Goal: Communication & Community: Answer question/provide support

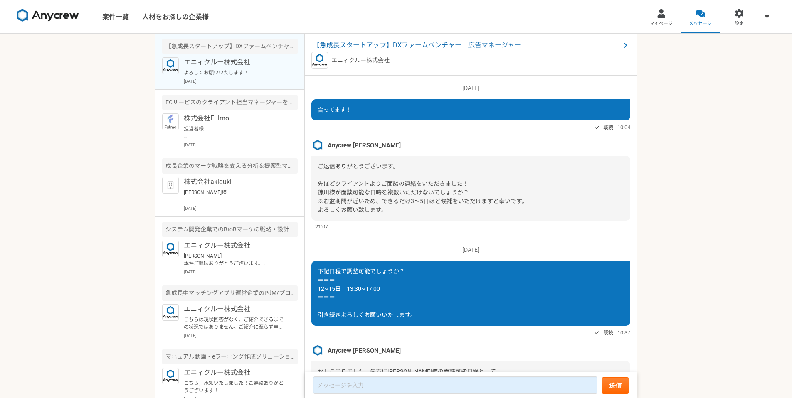
scroll to position [745, 0]
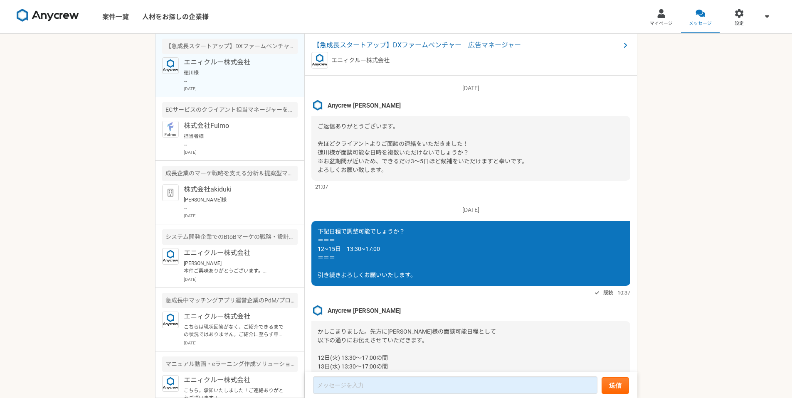
scroll to position [873, 0]
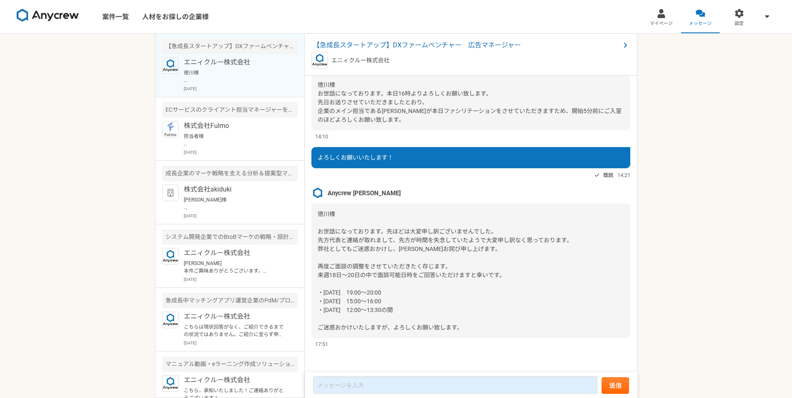
click at [111, 182] on div "案件一覧 人材をお探しの企業様 マイページ メッセージ 設定 【急成長スタートアップ】DXファームベンチャー　広告マネージャー エニィクルー株式会社 徳川様 …" at bounding box center [396, 199] width 792 height 398
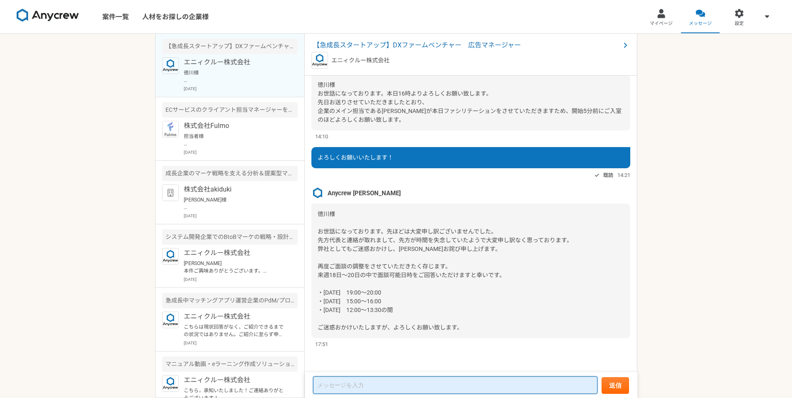
click at [332, 387] on textarea at bounding box center [455, 385] width 284 height 17
type textarea "に"
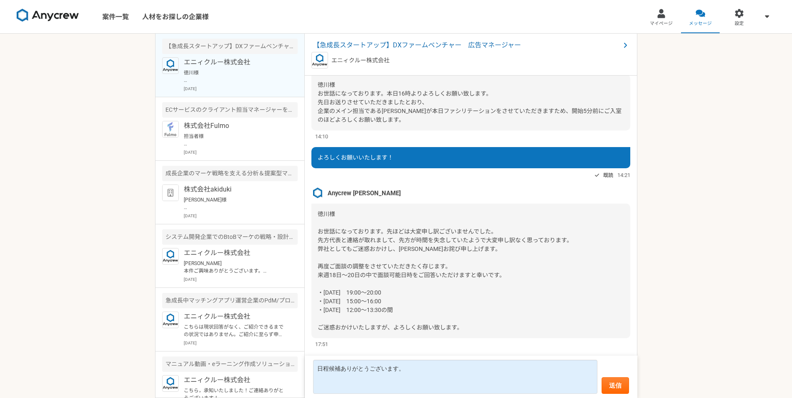
click at [378, 304] on span "徳川様 お世話になっております。先ほどは大変申し訳ございませんでした。 先方代表と連絡が取れまして、先方が時間を失念していたようで大変申し訳なく思っております…" at bounding box center [445, 271] width 255 height 120
copy span "・[DATE]　15:00〜16:00"
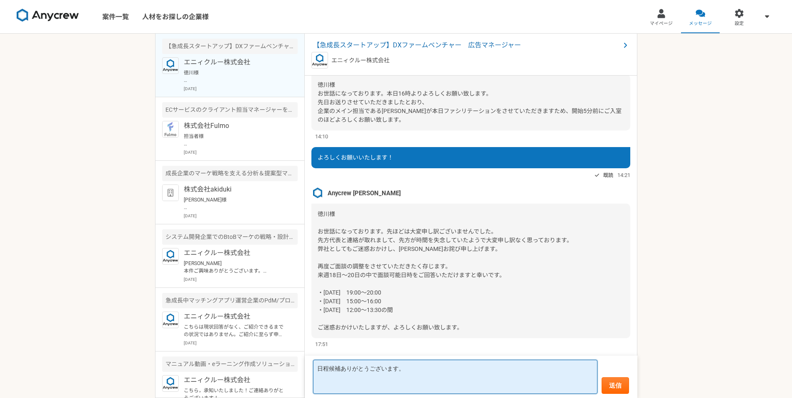
click at [337, 390] on textarea "日程候補ありがとうございます。" at bounding box center [455, 377] width 284 height 34
paste textarea "・[DATE]　15:00〜16:00"
click at [327, 368] on textarea "日程候補ありがとうございます。 ・[DATE]　15:00〜16:00" at bounding box center [455, 372] width 284 height 43
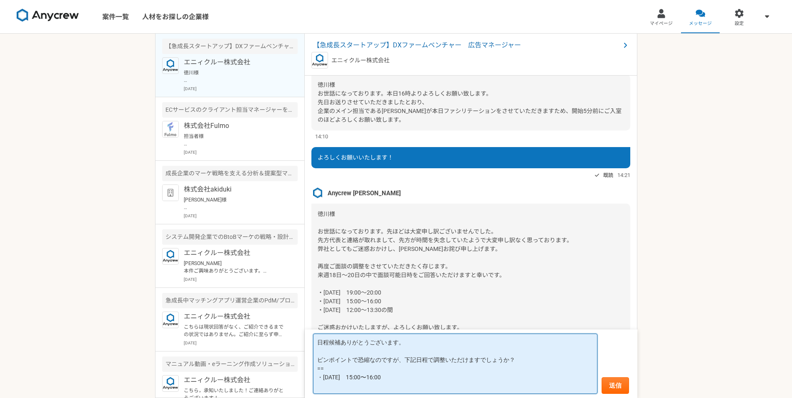
paste textarea "=="
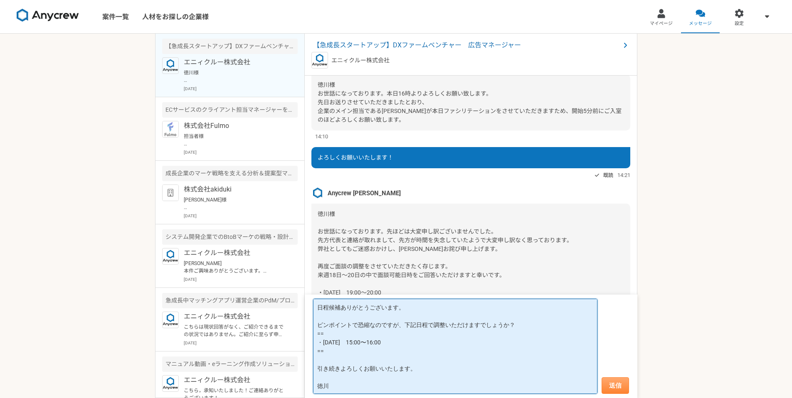
type textarea "日程候補ありがとうございます。 ピンポイントで恐縮なのですが、下記日程で調整いただけますでしょうか？ == ・[DATE]　15:00〜16:00 == 引き…"
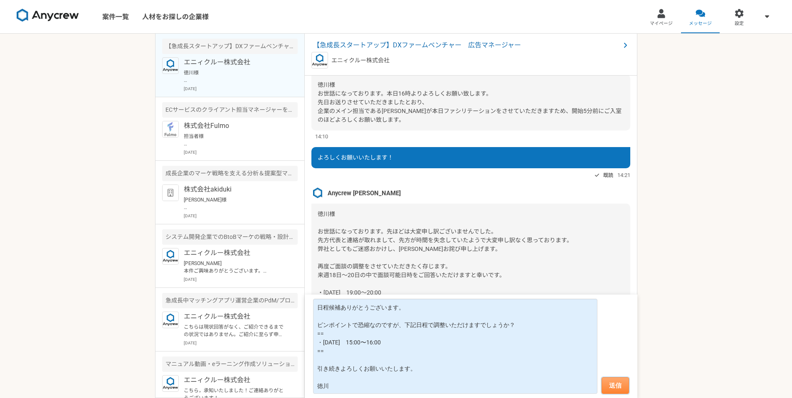
click at [617, 383] on button "送信" at bounding box center [615, 386] width 27 height 17
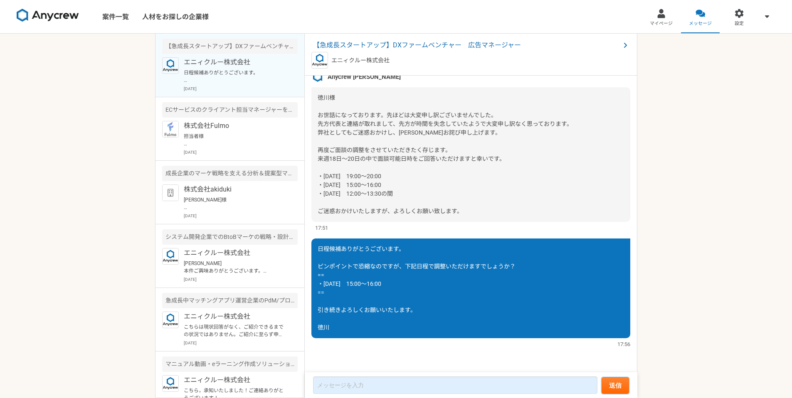
scroll to position [867, 0]
